Goal: Information Seeking & Learning: Learn about a topic

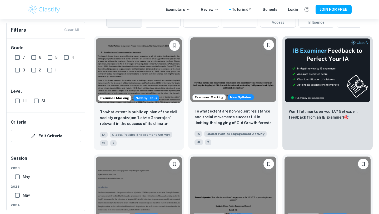
scroll to position [184, 0]
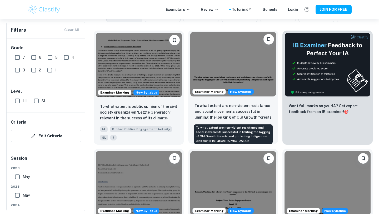
click at [212, 108] on p "To what extent are non-violent resistance and social movements successful in li…" at bounding box center [234, 112] width 78 height 18
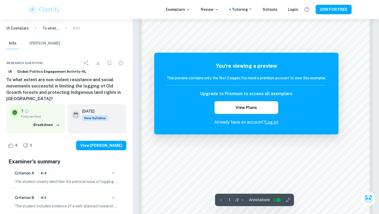
scroll to position [385, 0]
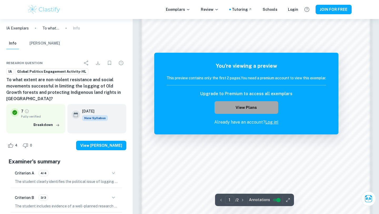
click at [239, 113] on button "View Plans" at bounding box center [247, 107] width 64 height 13
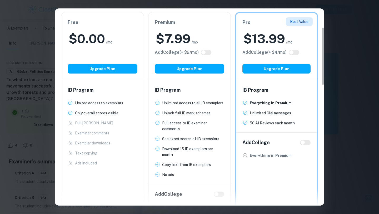
scroll to position [61, 0]
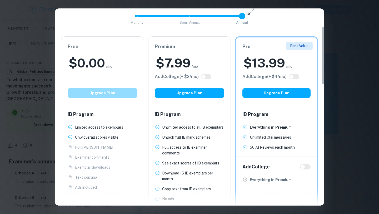
click at [100, 93] on button "Upgrade Plan" at bounding box center [103, 92] width 70 height 9
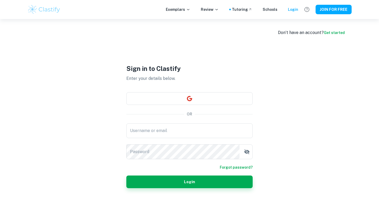
type input "26gschmidt@isstavanger.no"
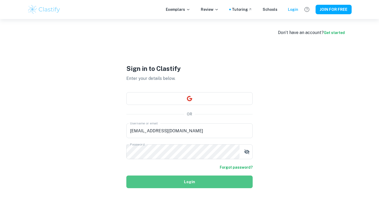
click at [195, 182] on button "Login" at bounding box center [189, 181] width 126 height 13
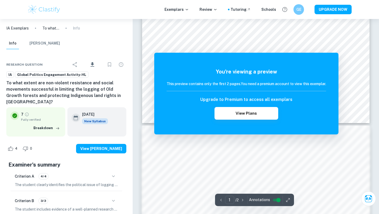
scroll to position [207, 0]
click at [318, 117] on div "Upgrade to Premium to access all exemplars View Plans" at bounding box center [247, 107] width 160 height 23
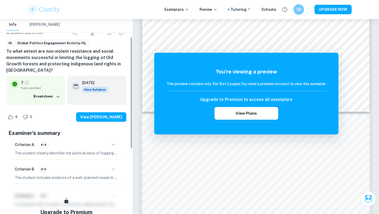
scroll to position [41, 0]
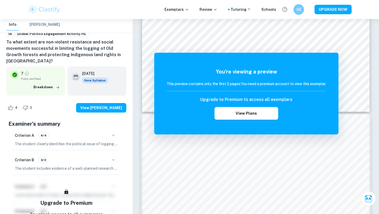
click at [64, 168] on p "The student includes evidence of a well-planned research approach throughout th…" at bounding box center [66, 168] width 103 height 6
click at [113, 160] on icon "button" at bounding box center [113, 160] width 3 height 2
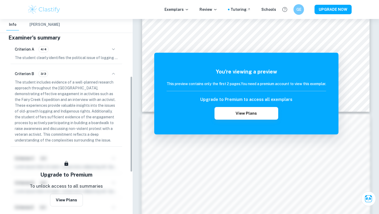
scroll to position [114, 0]
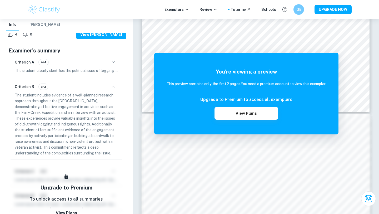
click at [117, 65] on div "Criterion A 4/4" at bounding box center [66, 62] width 103 height 9
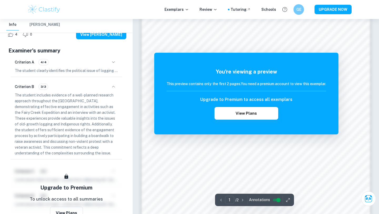
scroll to position [438, 0]
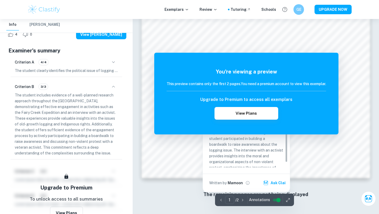
click at [242, 198] on icon "button" at bounding box center [242, 199] width 5 height 5
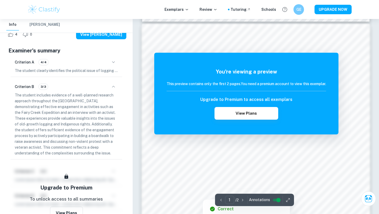
click at [242, 198] on icon "button" at bounding box center [242, 199] width 5 height 5
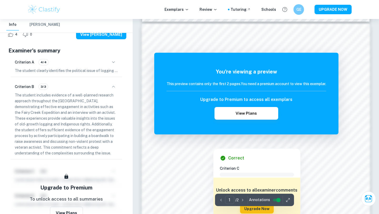
click at [205, 152] on div at bounding box center [256, 150] width 174 height 6
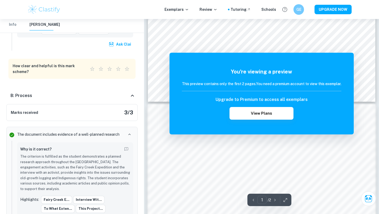
scroll to position [200, 0]
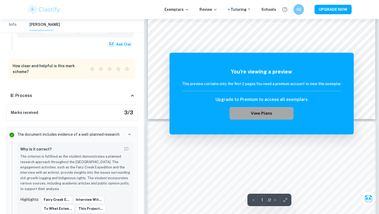
click at [256, 116] on button "View Plans" at bounding box center [262, 113] width 64 height 13
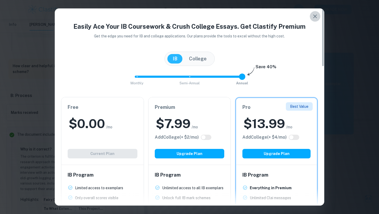
click at [316, 15] on icon "button" at bounding box center [315, 16] width 4 height 4
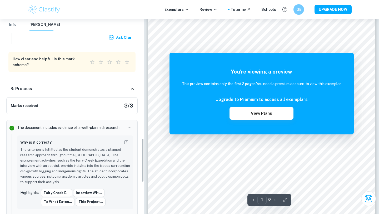
scroll to position [529, 0]
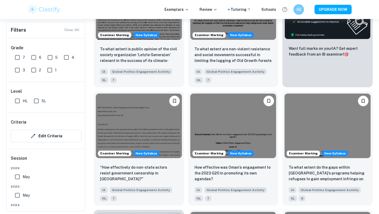
scroll to position [264, 0]
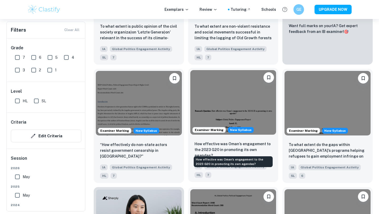
click at [231, 151] on p "How effective was Oman’s engagement to the 2023 G20 in promoting its own agenda…" at bounding box center [234, 149] width 78 height 17
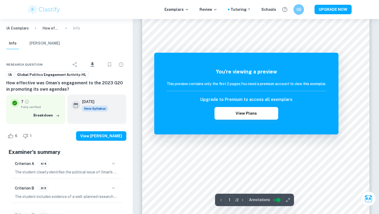
scroll to position [33, 0]
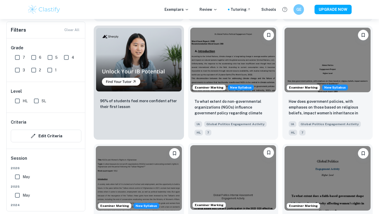
scroll to position [410, 0]
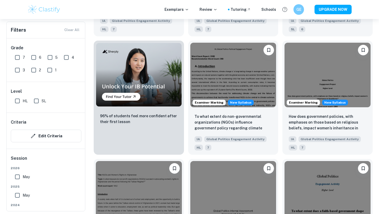
click at [16, 177] on input "May" at bounding box center [17, 176] width 11 height 11
checkbox input "true"
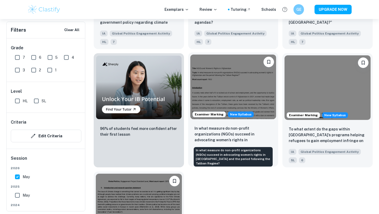
click at [231, 131] on p "In what measure do non-profit organizations (NGOs) succeed in advocating women’…" at bounding box center [234, 134] width 78 height 18
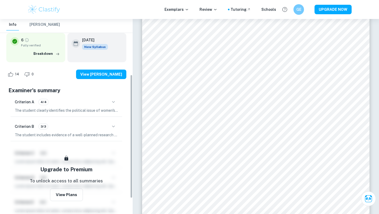
scroll to position [112, 0]
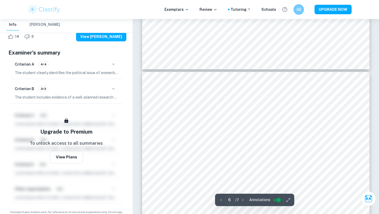
type input "5"
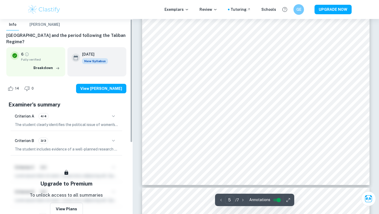
scroll to position [0, 0]
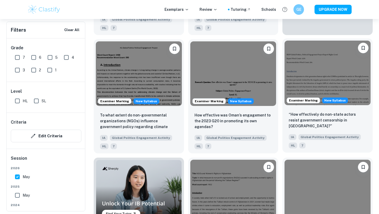
scroll to position [305, 0]
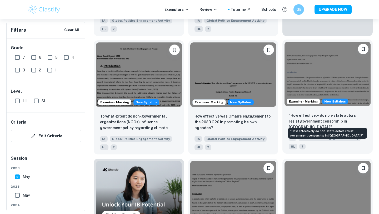
click at [331, 122] on p "“How effectively do non-state actors resist government censorship in [GEOGRAPHI…" at bounding box center [328, 120] width 78 height 17
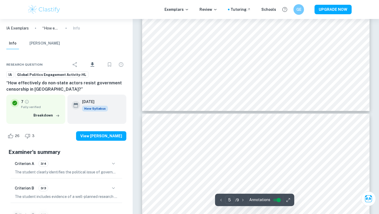
scroll to position [1469, 0]
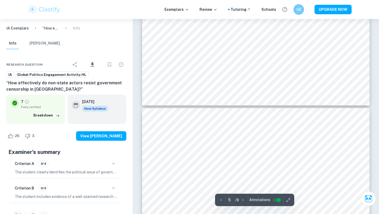
type input "6"
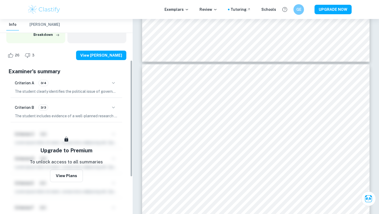
scroll to position [0, 0]
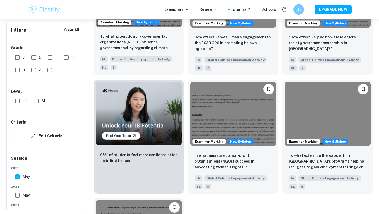
scroll to position [399, 0]
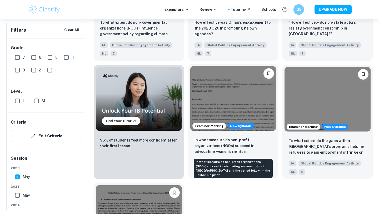
click at [233, 149] on p "In what measure do non-profit organizations (NGOs) succeed in advocating women’…" at bounding box center [234, 146] width 78 height 18
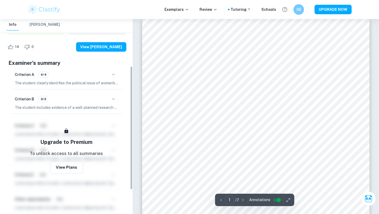
scroll to position [109, 0]
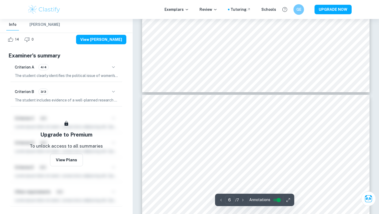
type input "5"
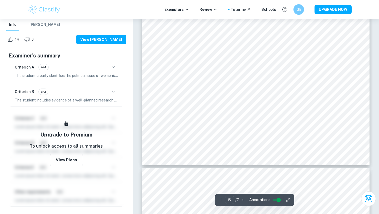
scroll to position [1398, 0]
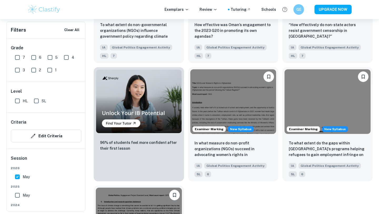
scroll to position [316, 0]
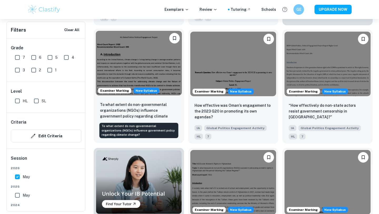
click at [137, 110] on p "To what extent do non-governmental organizations (NGOs) influence government po…" at bounding box center [139, 111] width 78 height 18
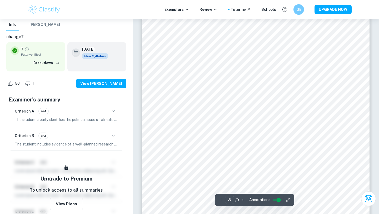
scroll to position [2427, 0]
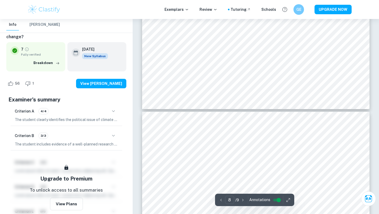
type input "7"
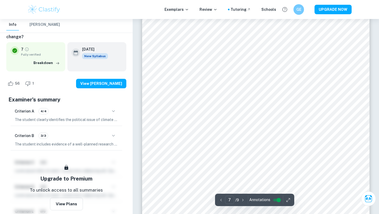
scroll to position [2135, 0]
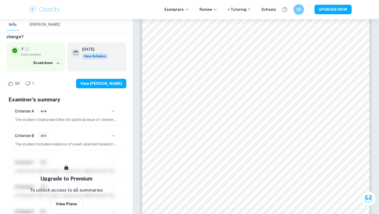
click at [110, 107] on button "button" at bounding box center [113, 111] width 9 height 9
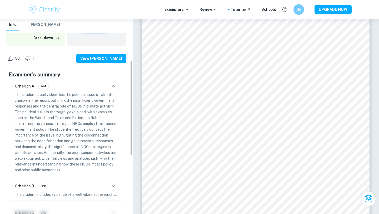
scroll to position [86, 0]
